Goal: Book appointment/travel/reservation

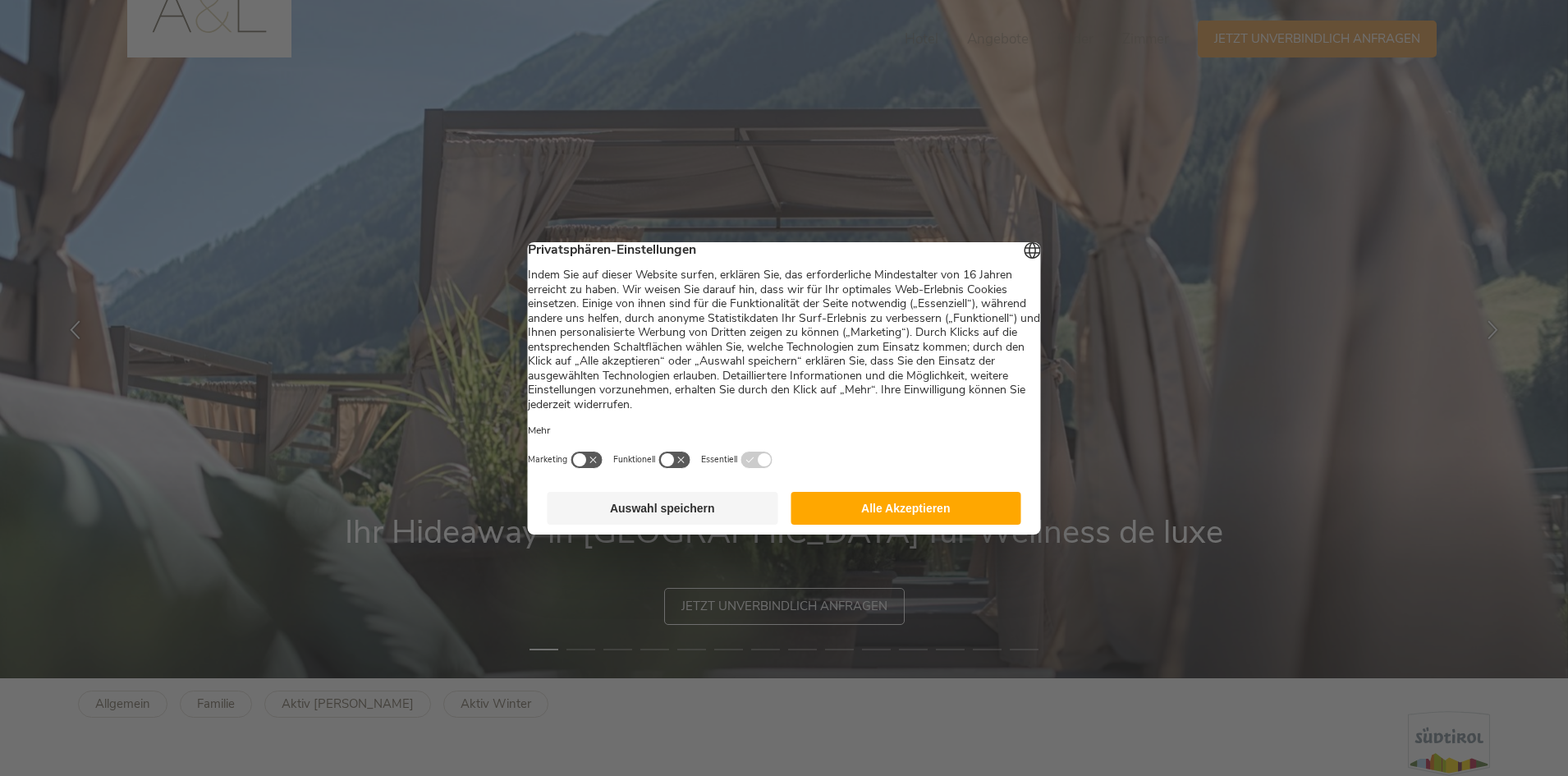
scroll to position [328, 0]
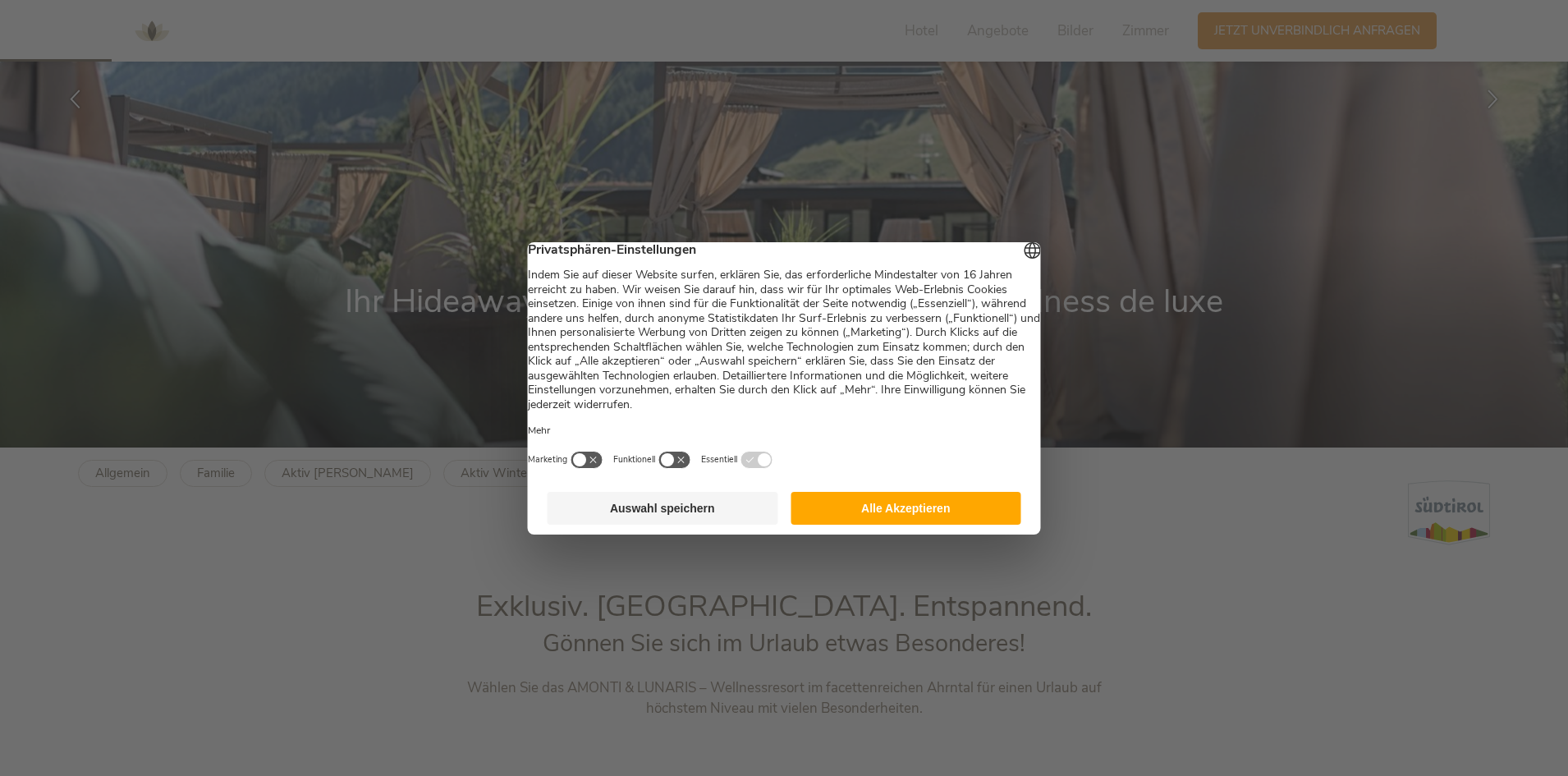
click at [860, 509] on button "Alle Akzeptieren" at bounding box center [906, 508] width 231 height 33
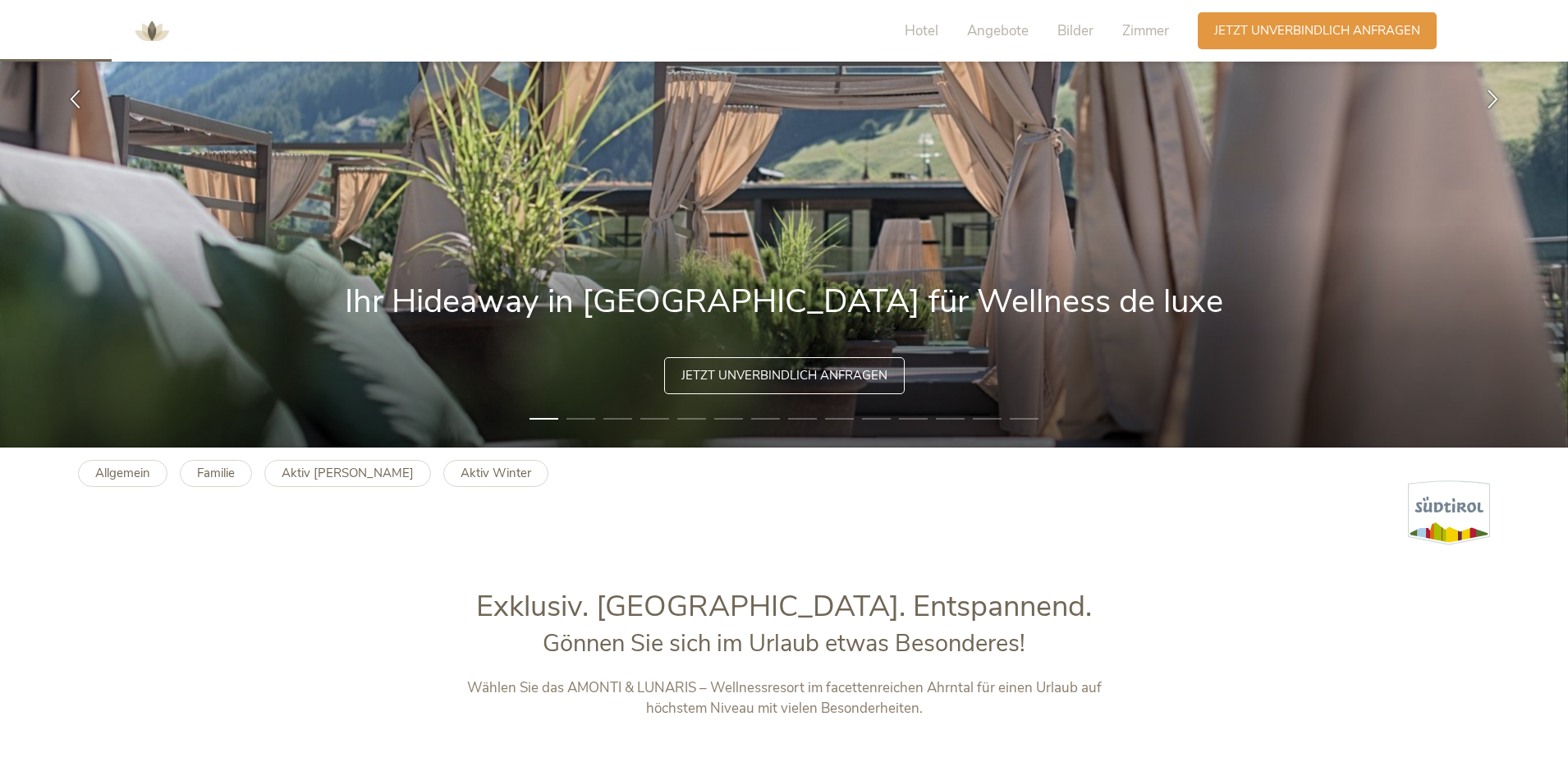
scroll to position [0, 0]
click at [1313, 29] on span "Jetzt unverbindlich anfragen" at bounding box center [1317, 29] width 206 height 17
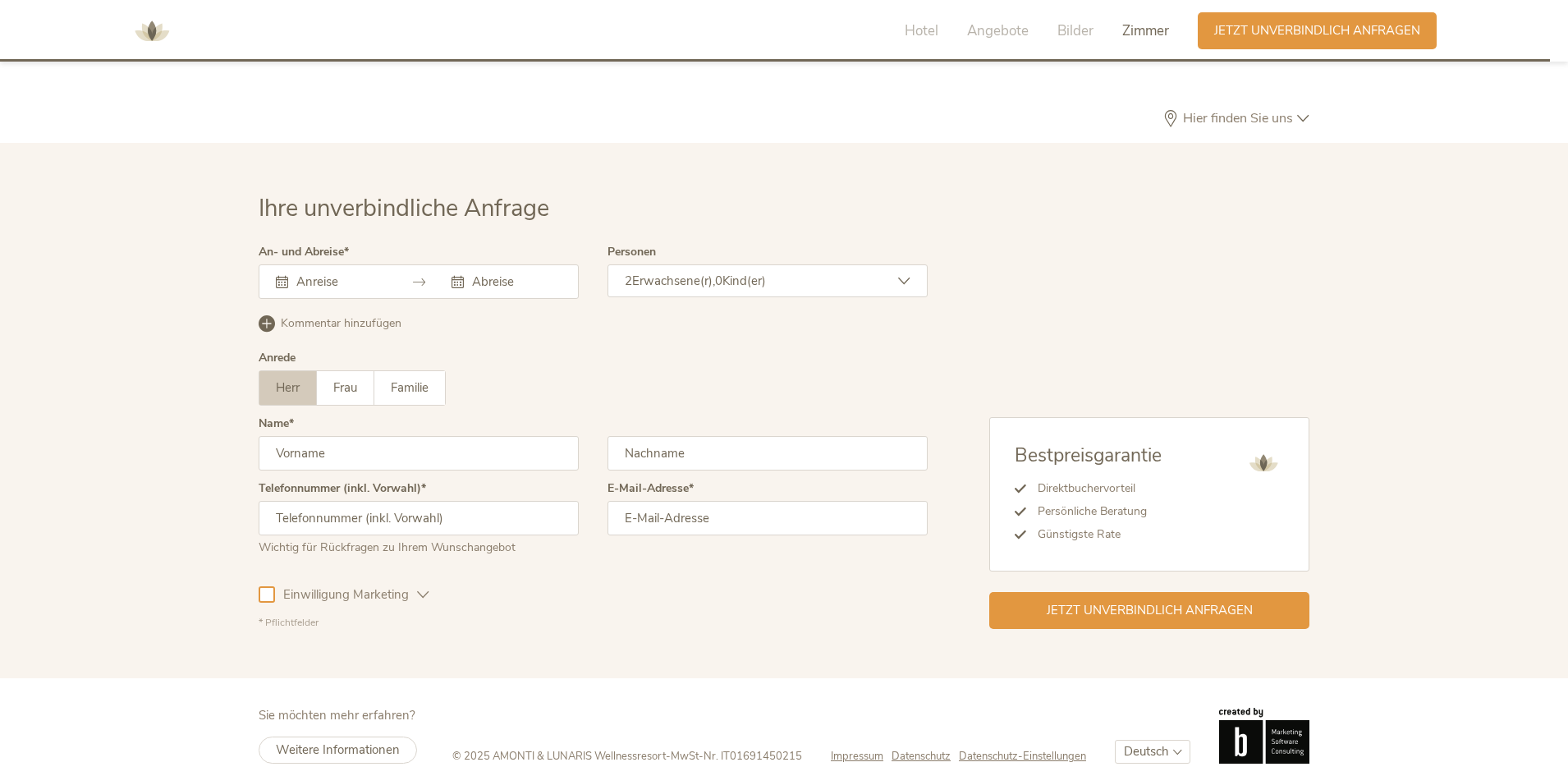
scroll to position [5038, 0]
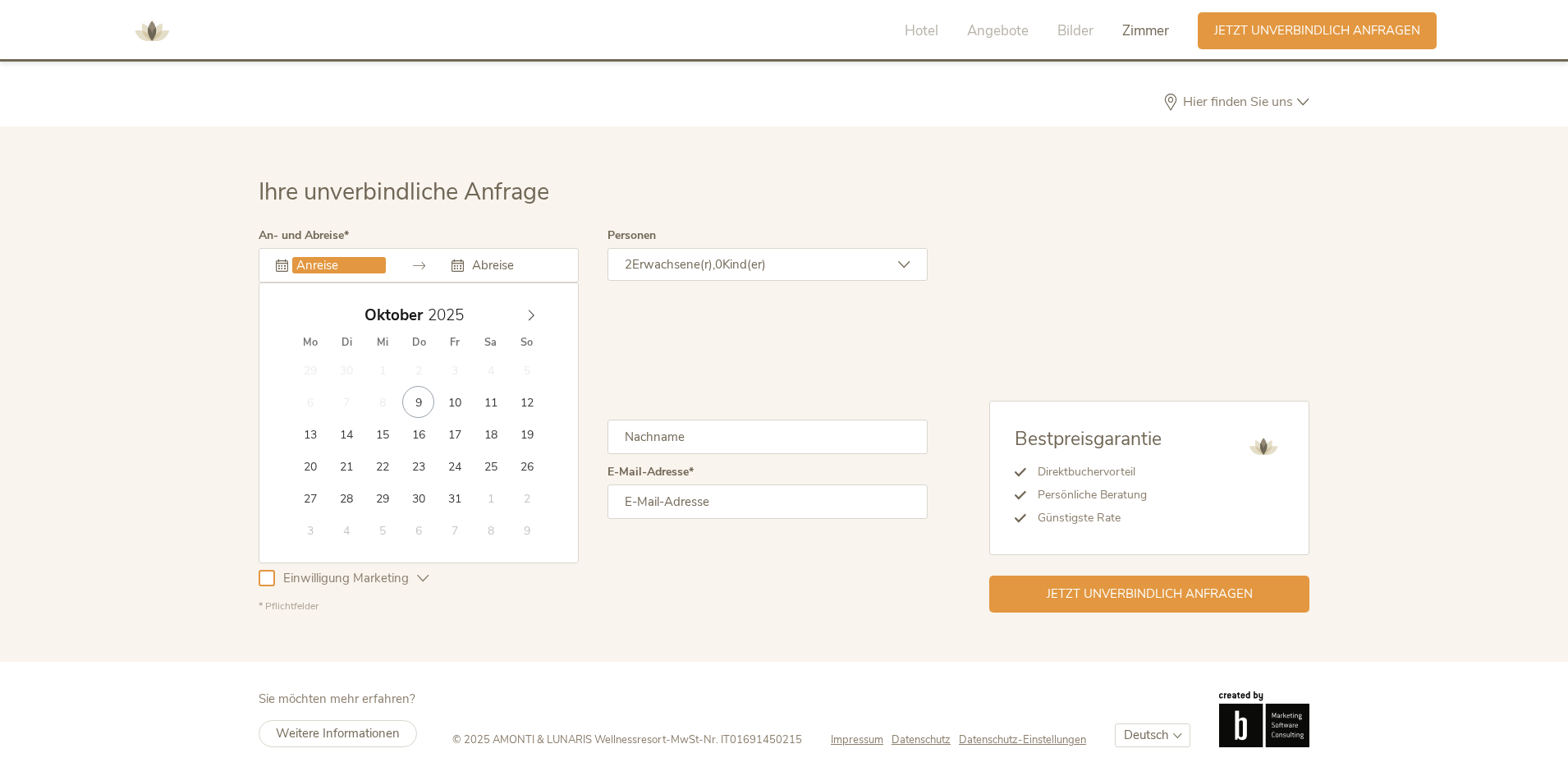
click at [316, 260] on input "text" at bounding box center [339, 264] width 94 height 16
click at [536, 310] on icon at bounding box center [530, 315] width 11 height 11
type input "30.12.2025"
type input "2026"
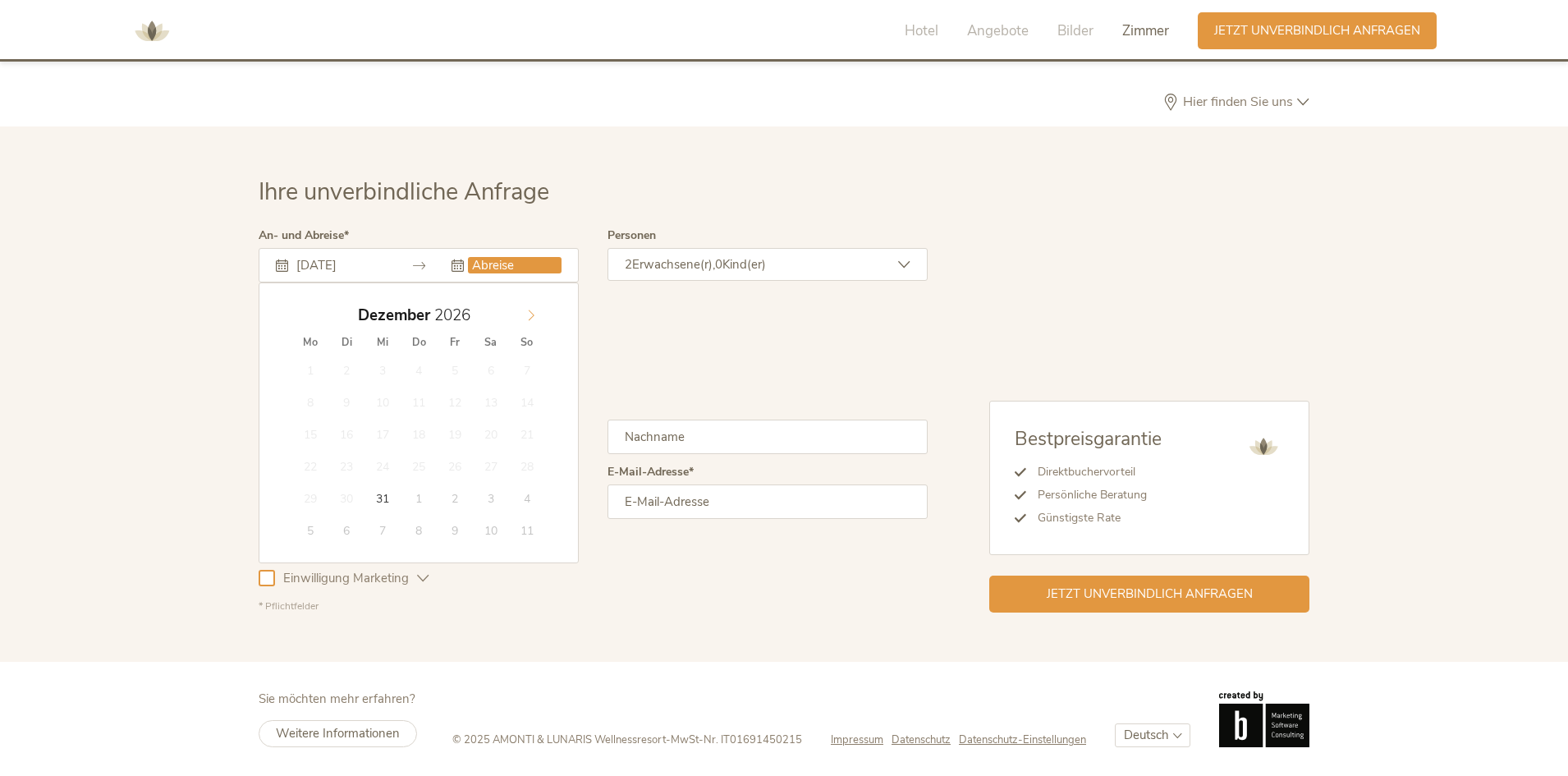
click at [535, 306] on span at bounding box center [531, 310] width 28 height 23
type input "01.01.2026"
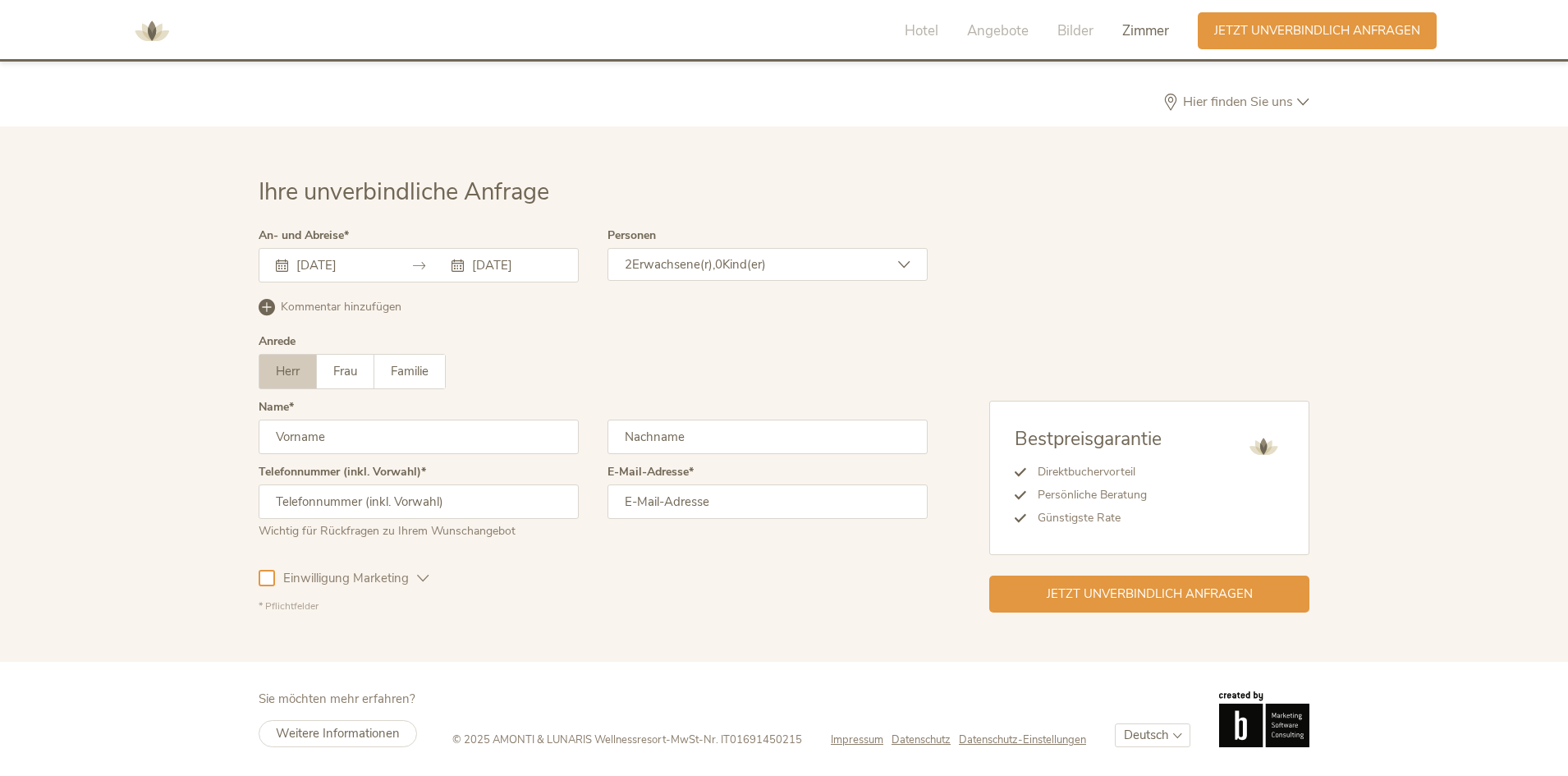
click at [391, 440] on input "text" at bounding box center [419, 437] width 321 height 34
type input "Ludwig"
type input "Lerch"
click at [369, 499] on input "text" at bounding box center [419, 501] width 321 height 34
type input "+4916095420996"
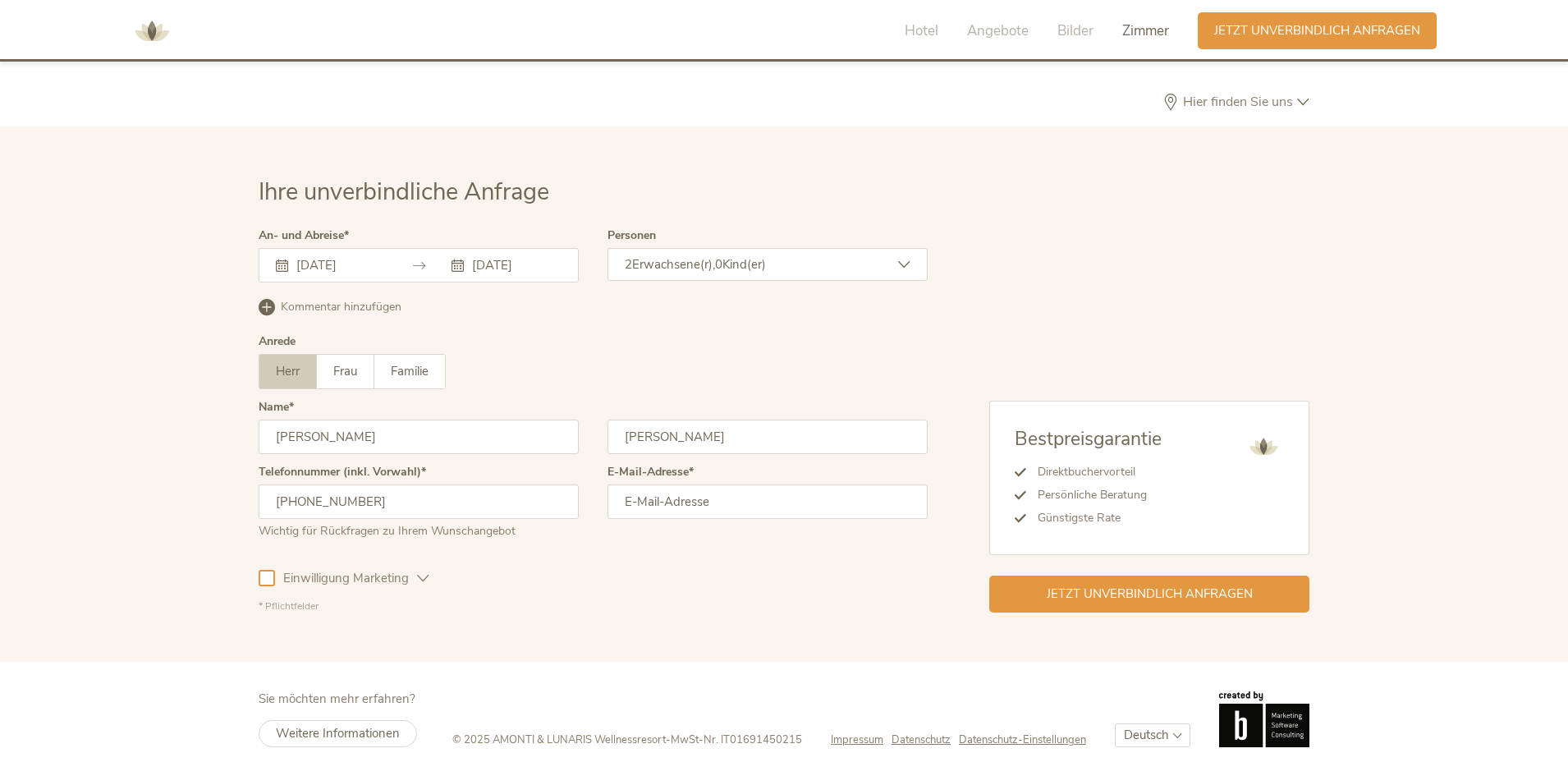
click at [667, 506] on input "email" at bounding box center [768, 501] width 321 height 34
type input "l.lerch@autogrill-gruppe.de"
click at [268, 582] on div at bounding box center [266, 577] width 16 height 16
click at [1180, 587] on span "Jetzt unverbindlich anfragen" at bounding box center [1150, 593] width 206 height 17
